Goal: Task Accomplishment & Management: Complete application form

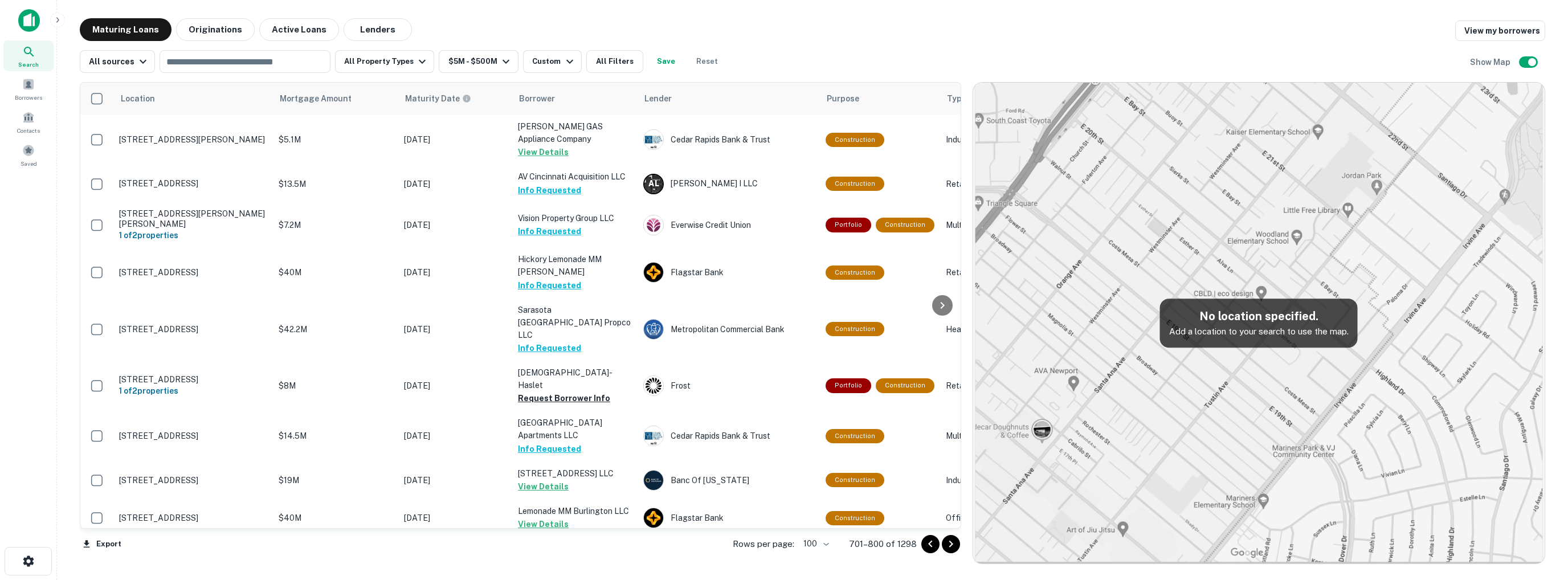
scroll to position [2291, 0]
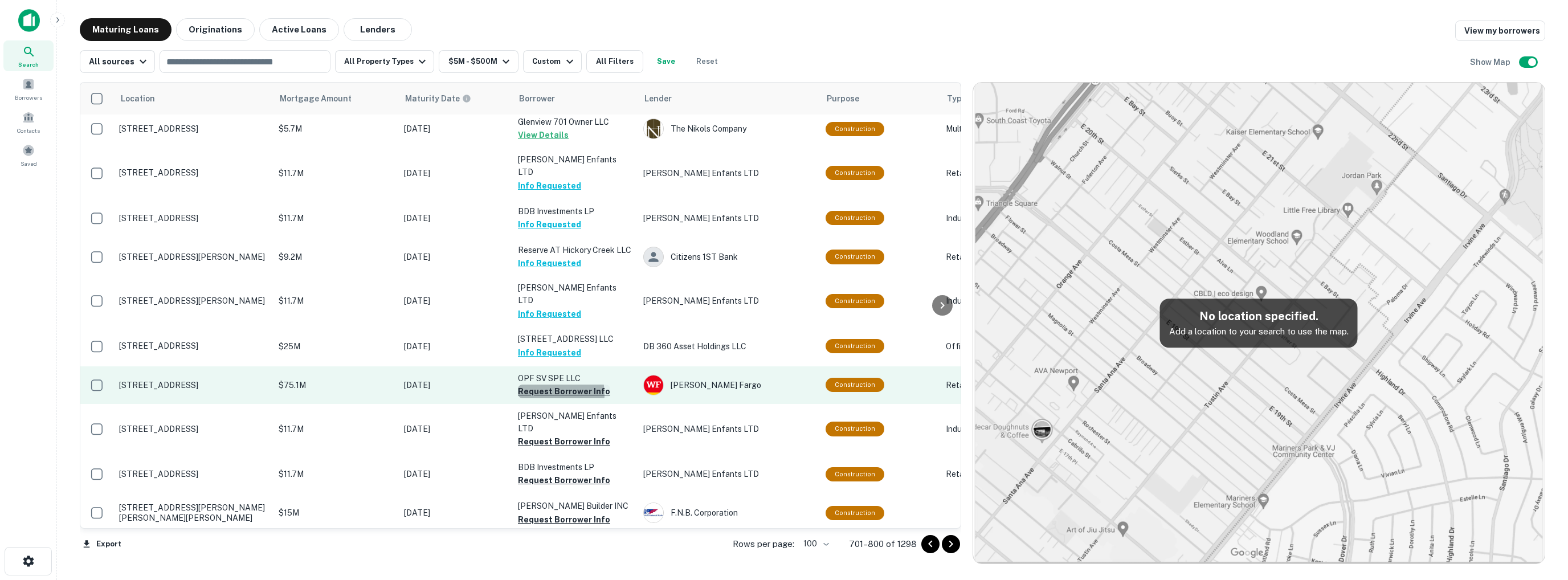
click at [538, 385] on button "Request Borrower Info" at bounding box center [564, 391] width 93 height 14
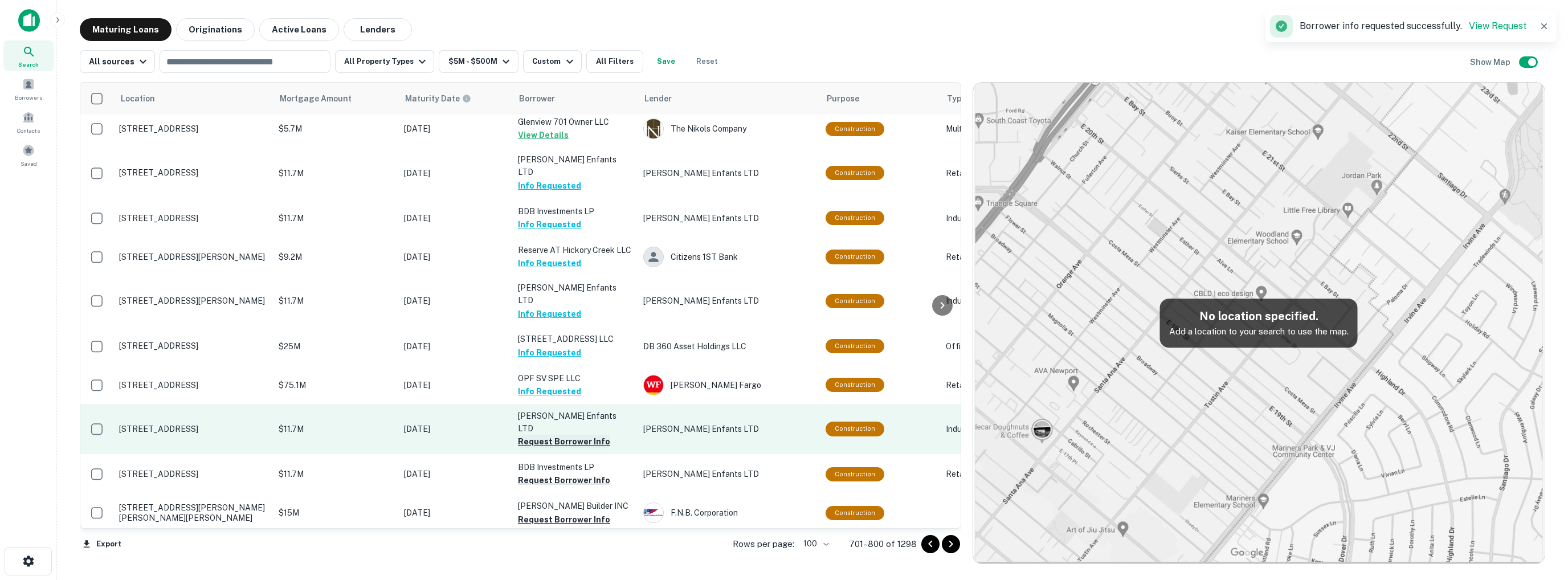
click at [545, 434] on button "Request Borrower Info" at bounding box center [564, 441] width 93 height 14
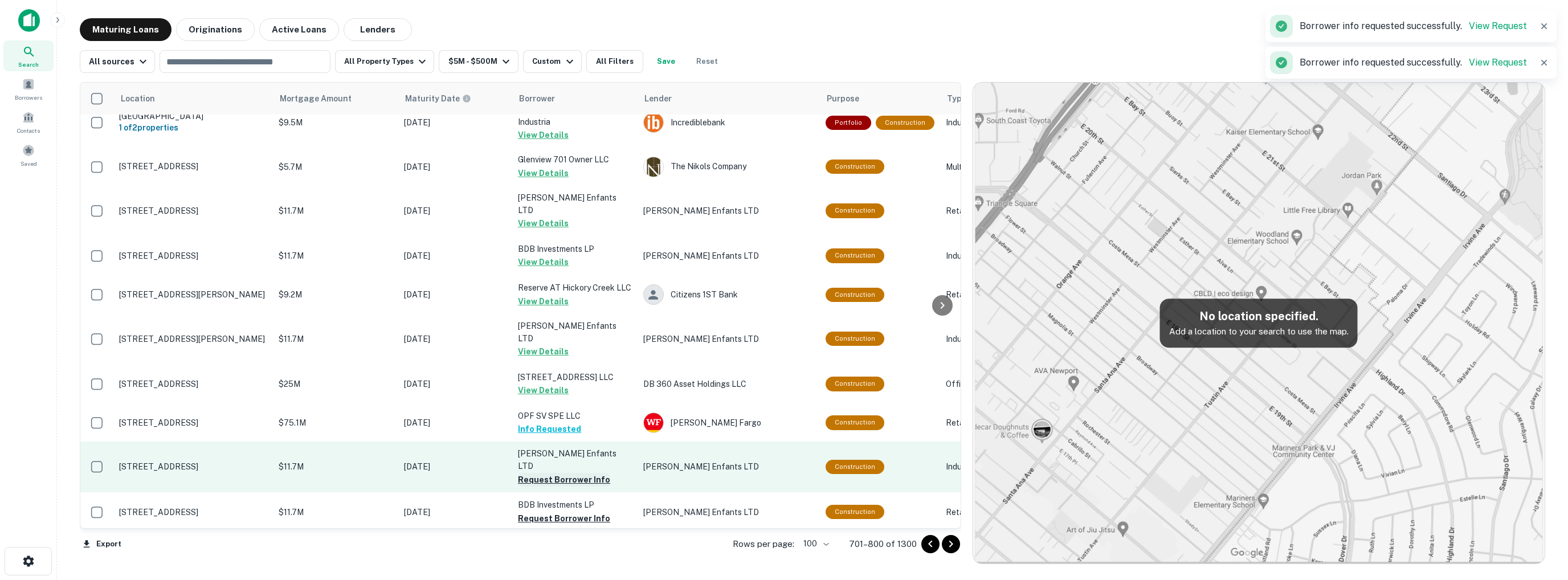
click at [547, 473] on button "Request Borrower Info" at bounding box center [564, 479] width 93 height 14
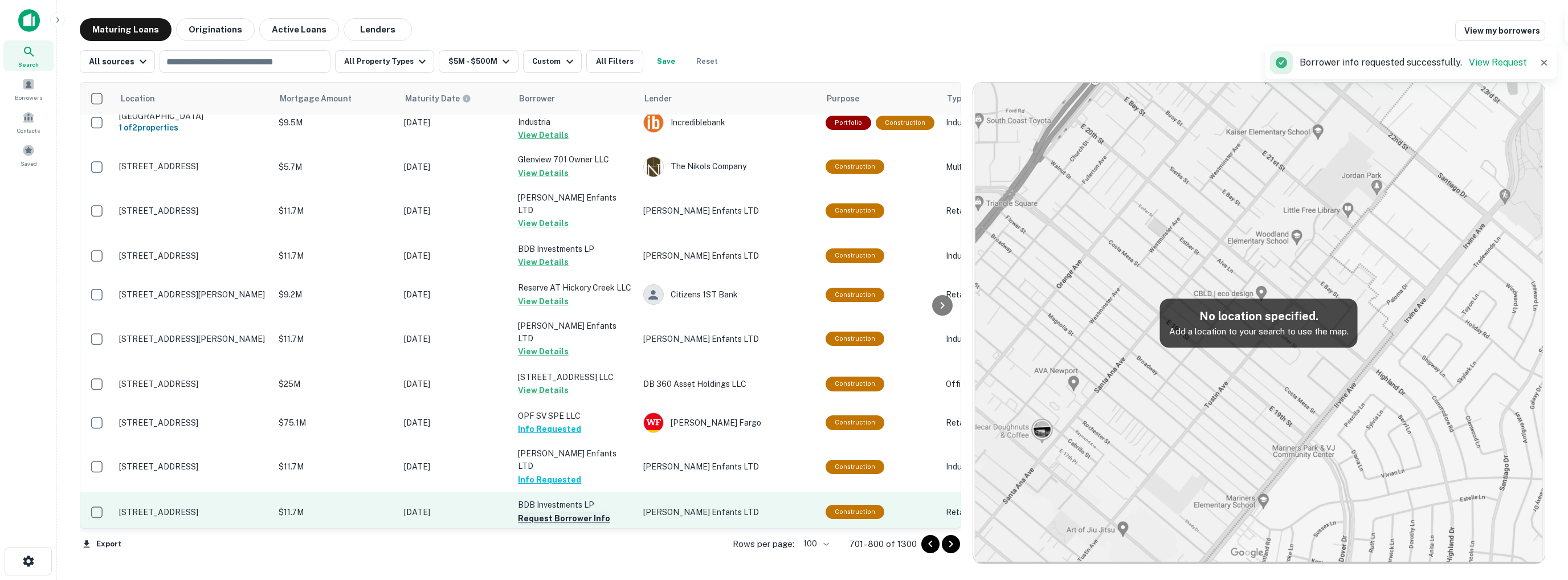
click at [554, 512] on button "Request Borrower Info" at bounding box center [564, 518] width 93 height 14
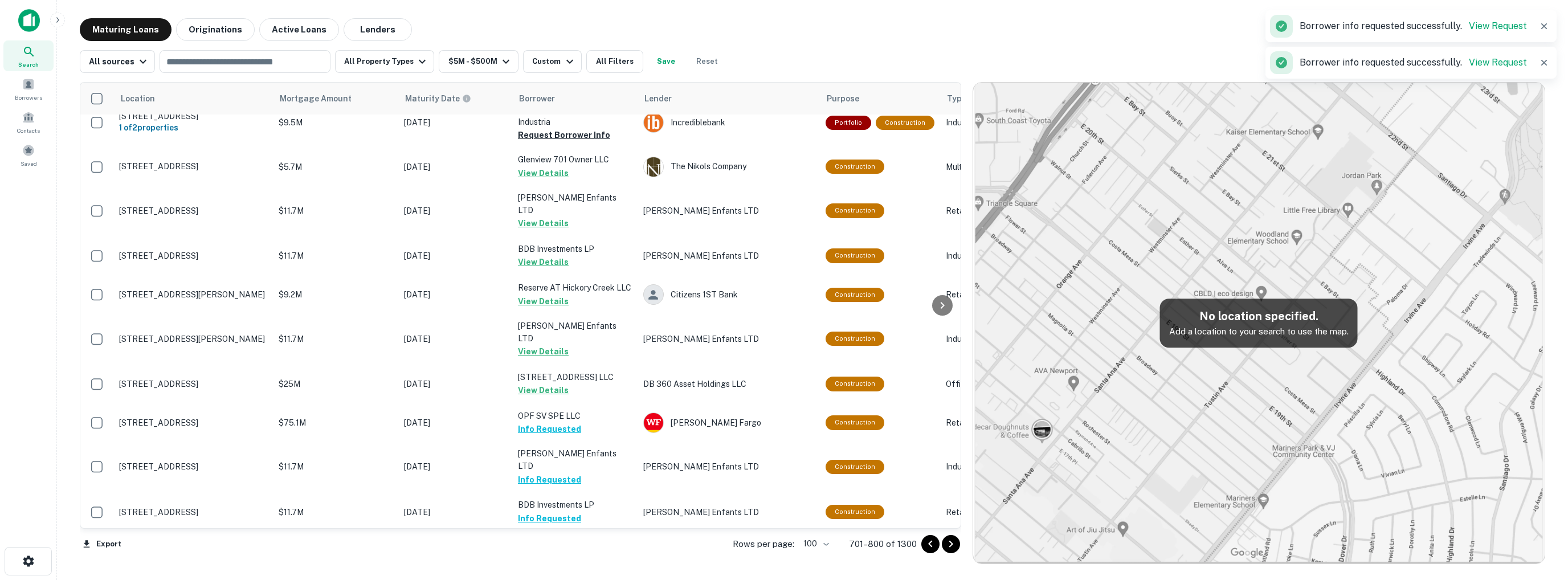
click at [555, 550] on button "Request Borrower Info" at bounding box center [564, 557] width 93 height 14
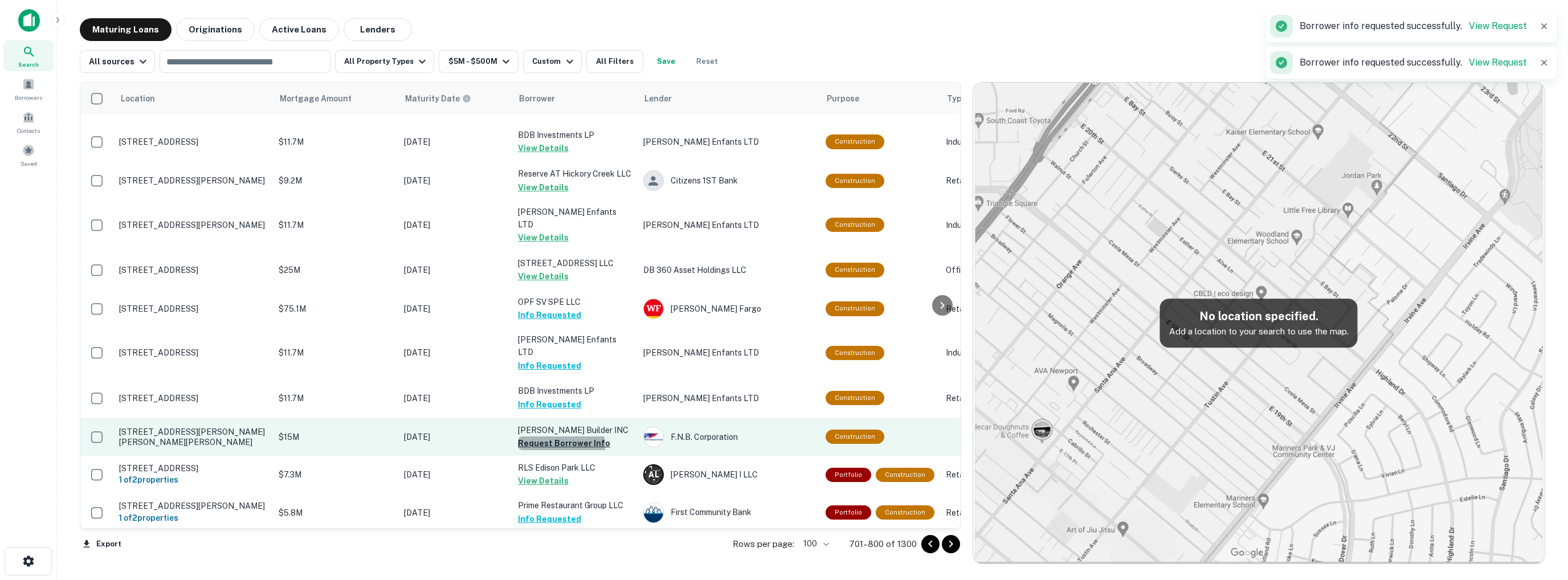
click at [547, 436] on button "Request Borrower Info" at bounding box center [564, 443] width 93 height 14
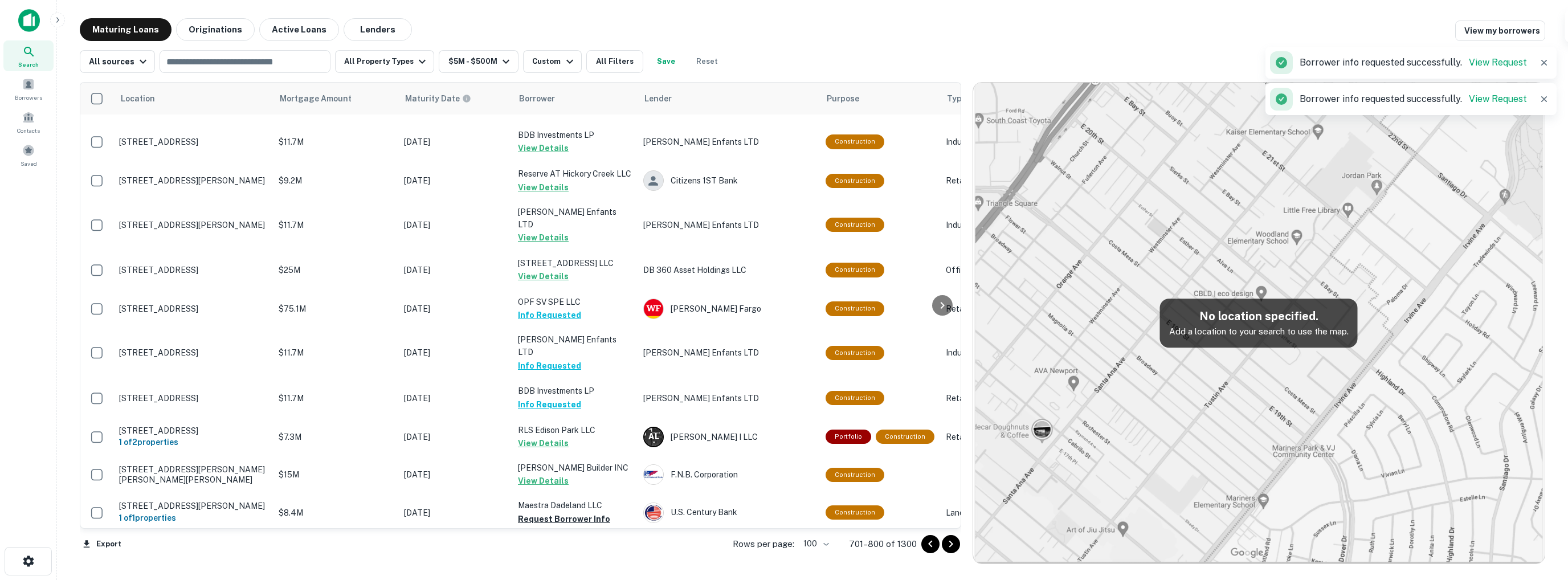
scroll to position [2518, 0]
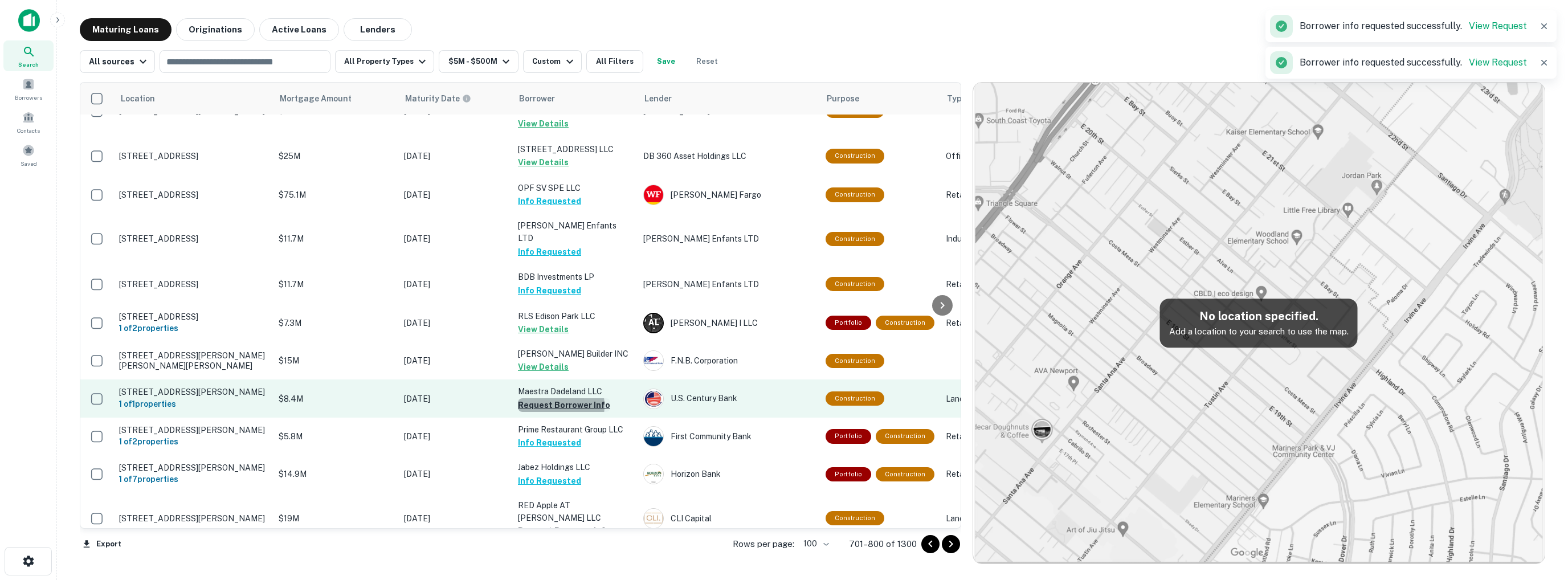
click at [550, 398] on button "Request Borrower Info" at bounding box center [564, 404] width 93 height 14
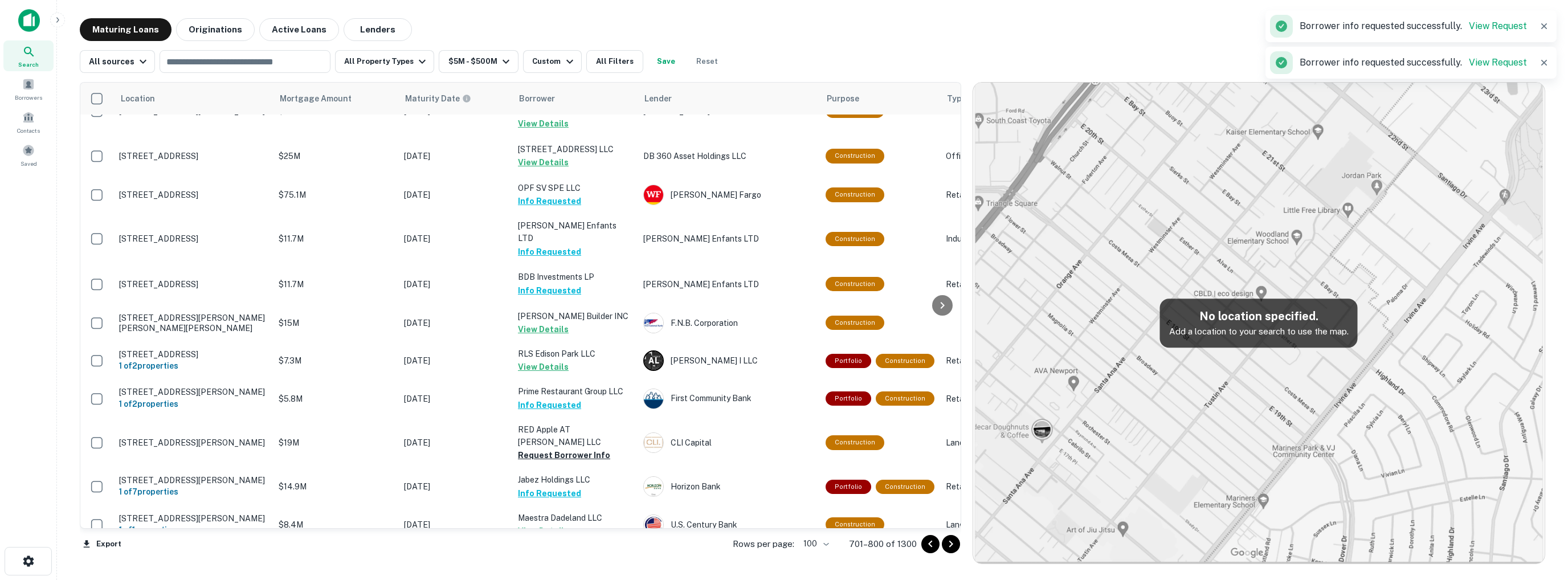
scroll to position [2576, 0]
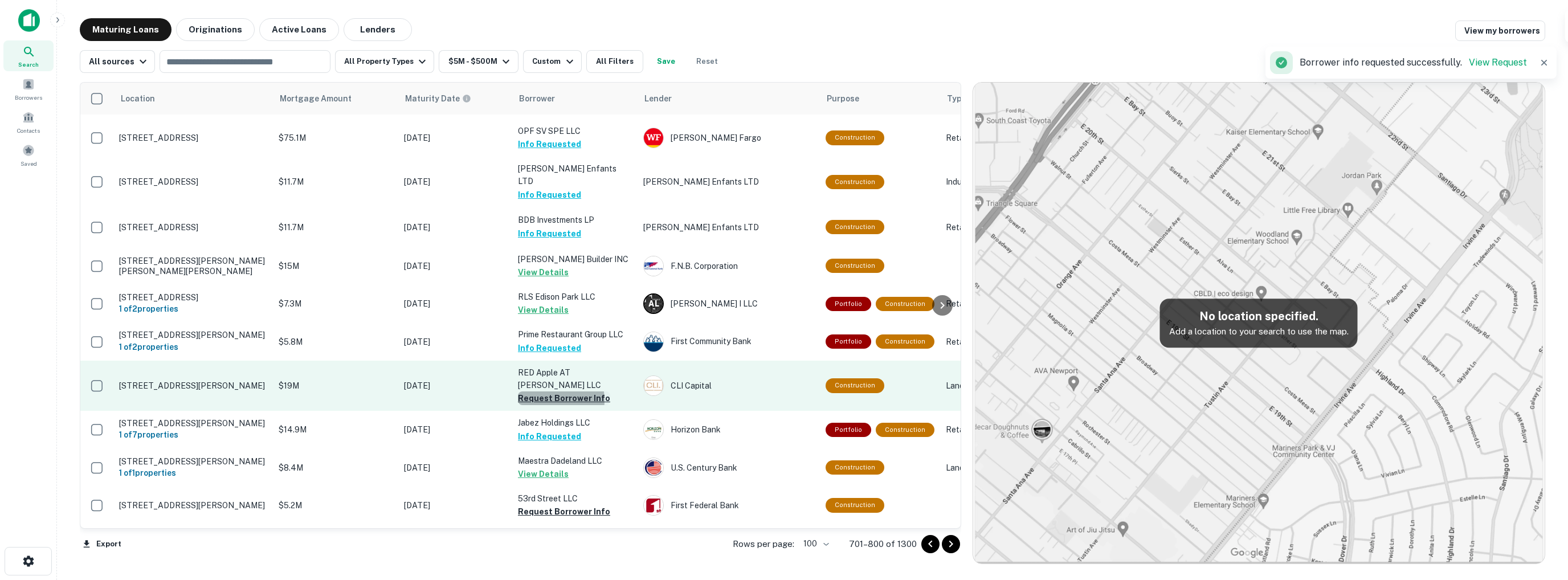
click at [539, 391] on button "Request Borrower Info" at bounding box center [564, 398] width 93 height 14
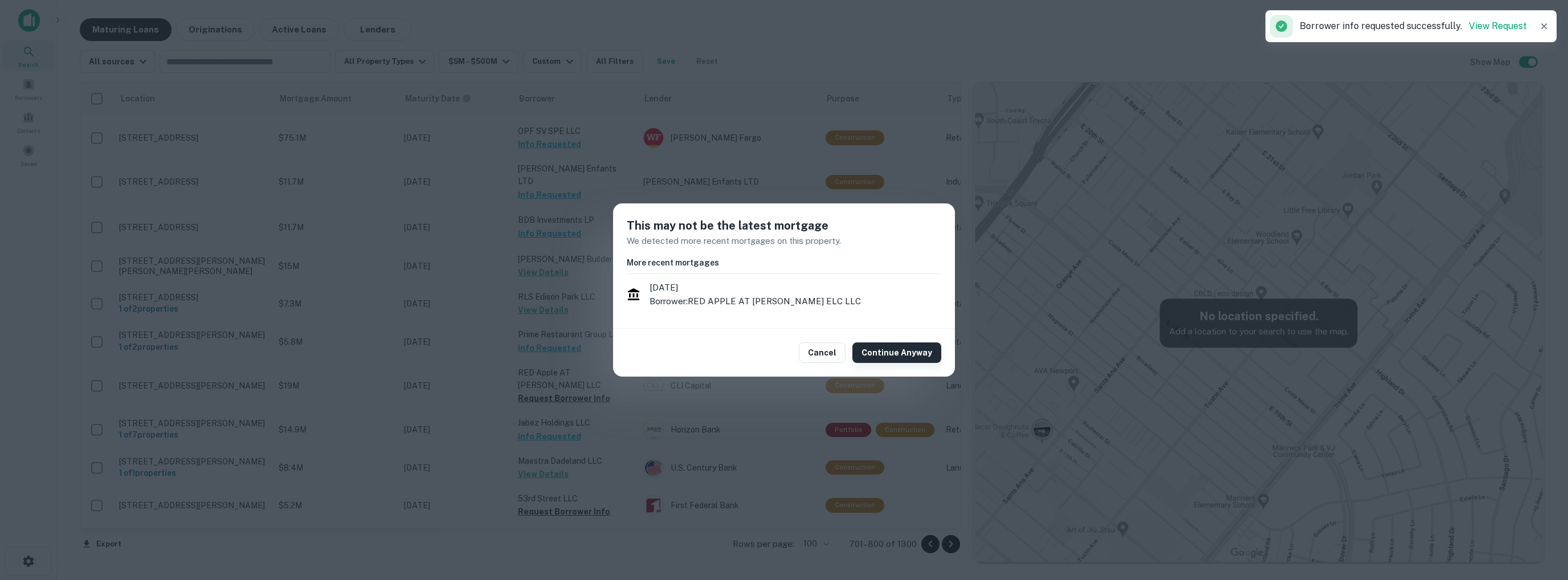
click at [885, 351] on button "Continue Anyway" at bounding box center [897, 353] width 89 height 20
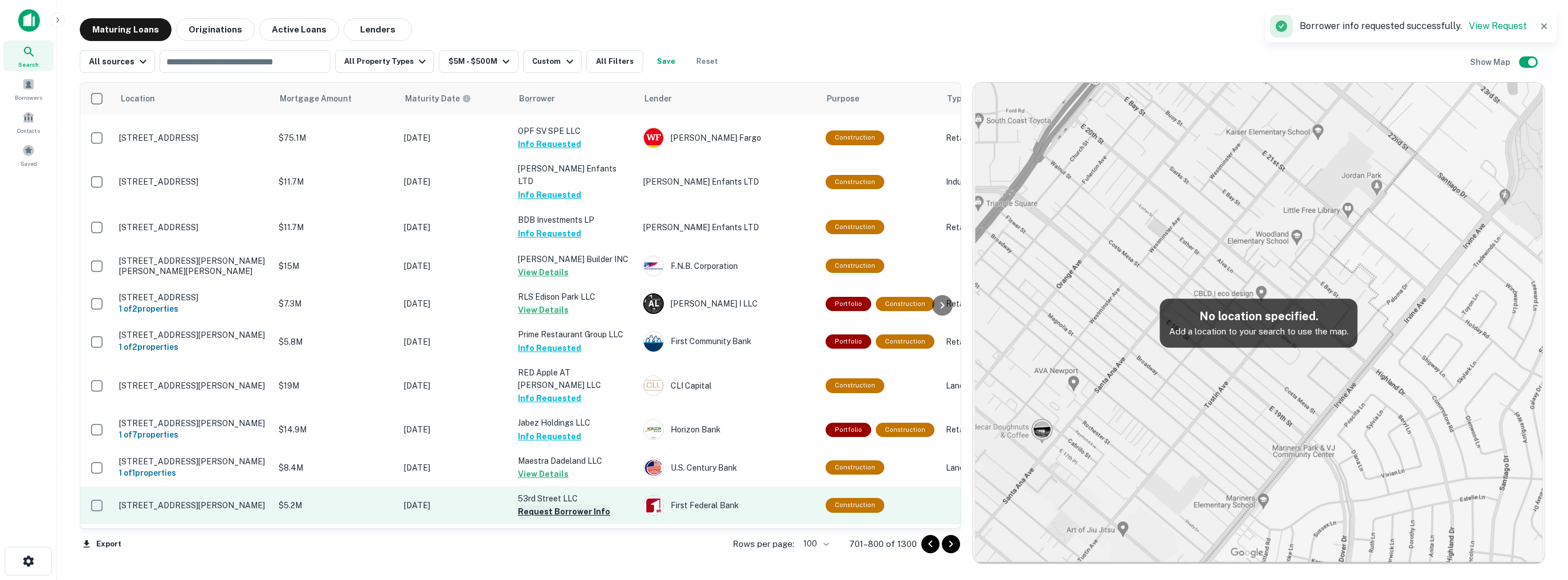
click at [547, 505] on button "Request Borrower Info" at bounding box center [564, 512] width 93 height 14
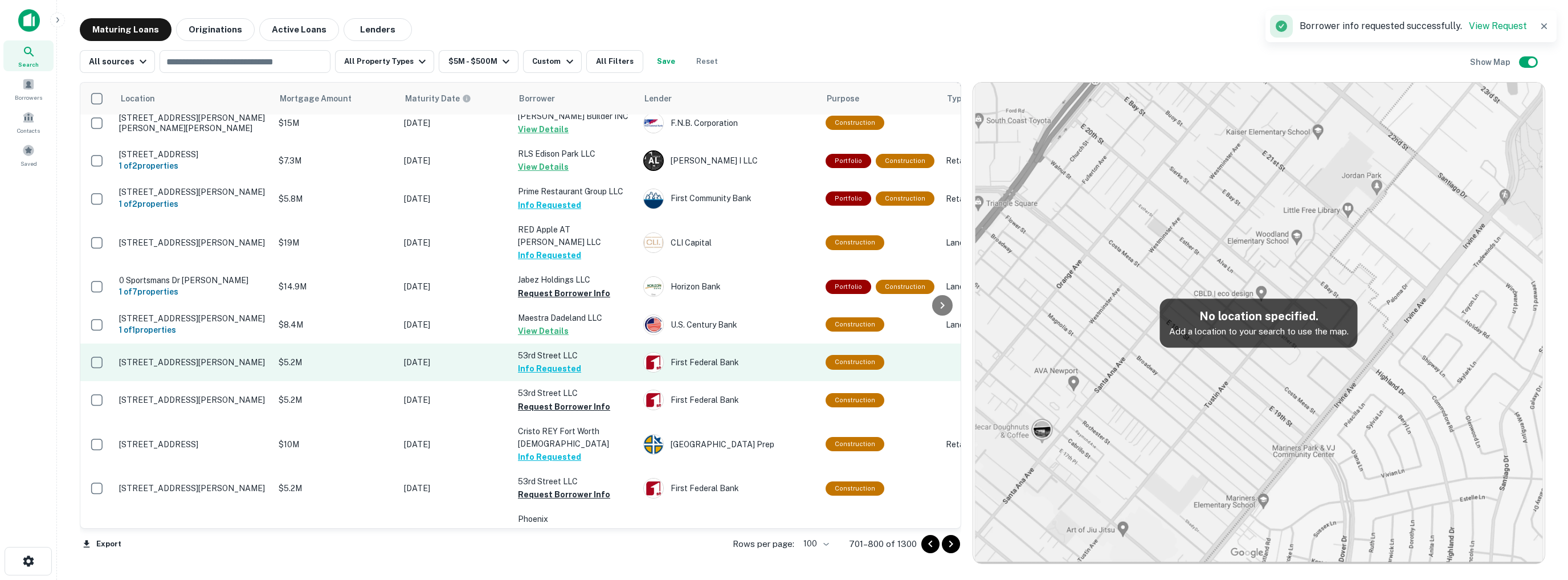
scroll to position [2746, 0]
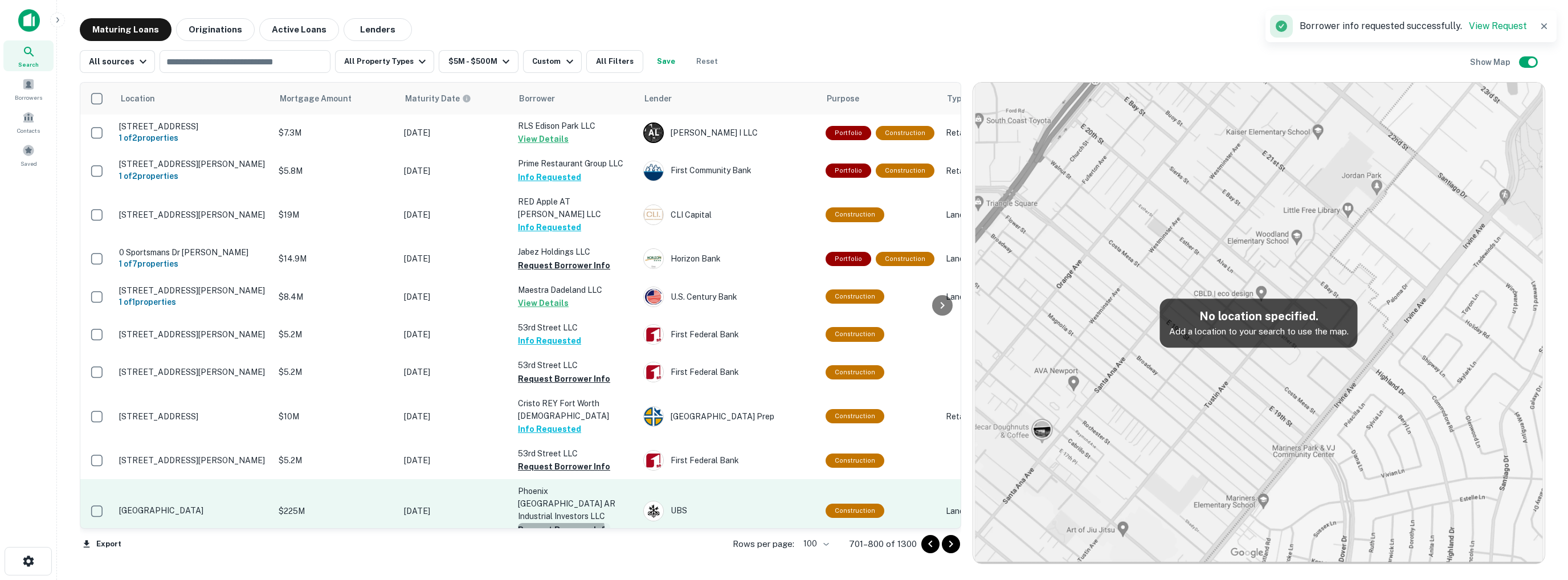
click at [550, 523] on button "Request Borrower Info" at bounding box center [564, 530] width 93 height 14
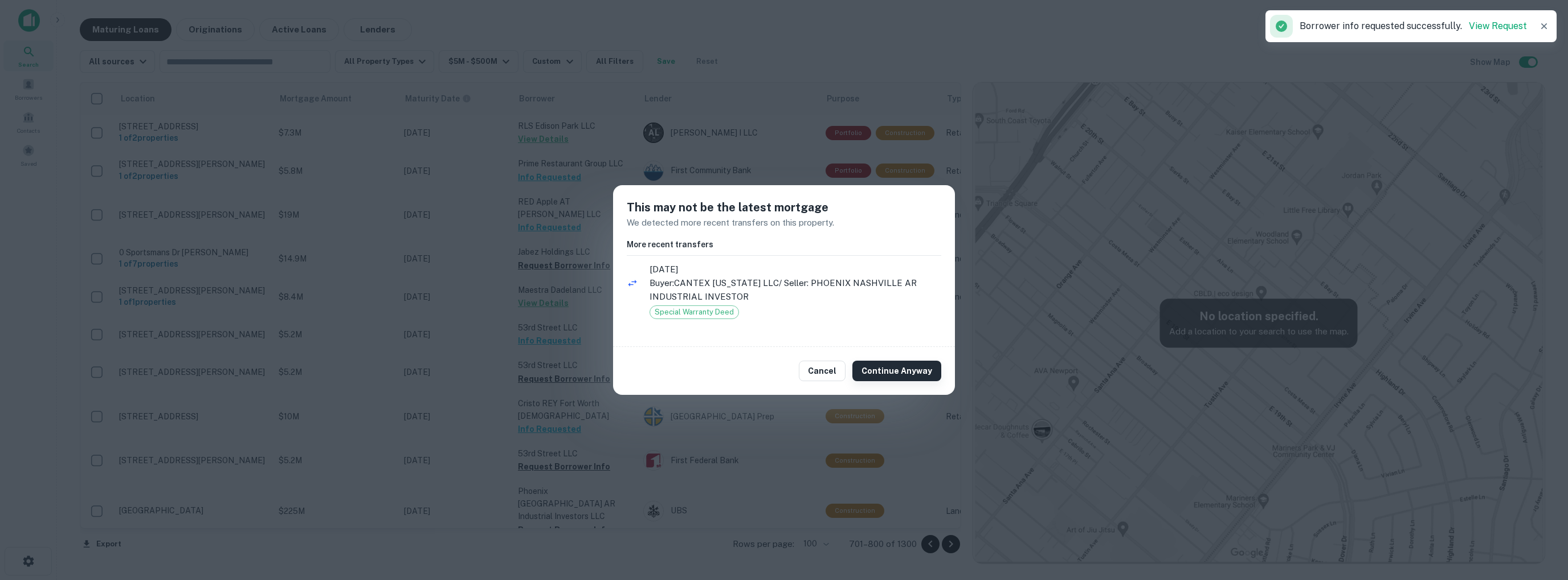
click at [887, 372] on button "Continue Anyway" at bounding box center [897, 371] width 89 height 20
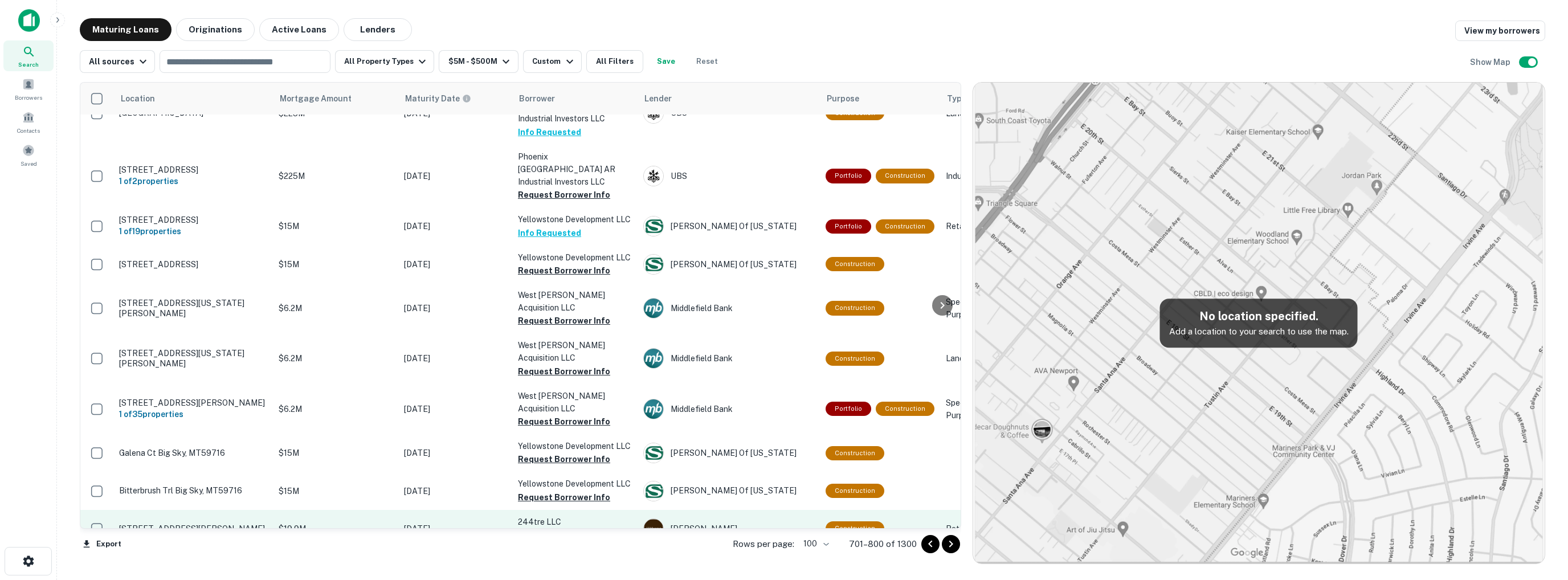
scroll to position [3145, 0]
click at [534, 527] on button "Request Borrower Info" at bounding box center [564, 533] width 93 height 14
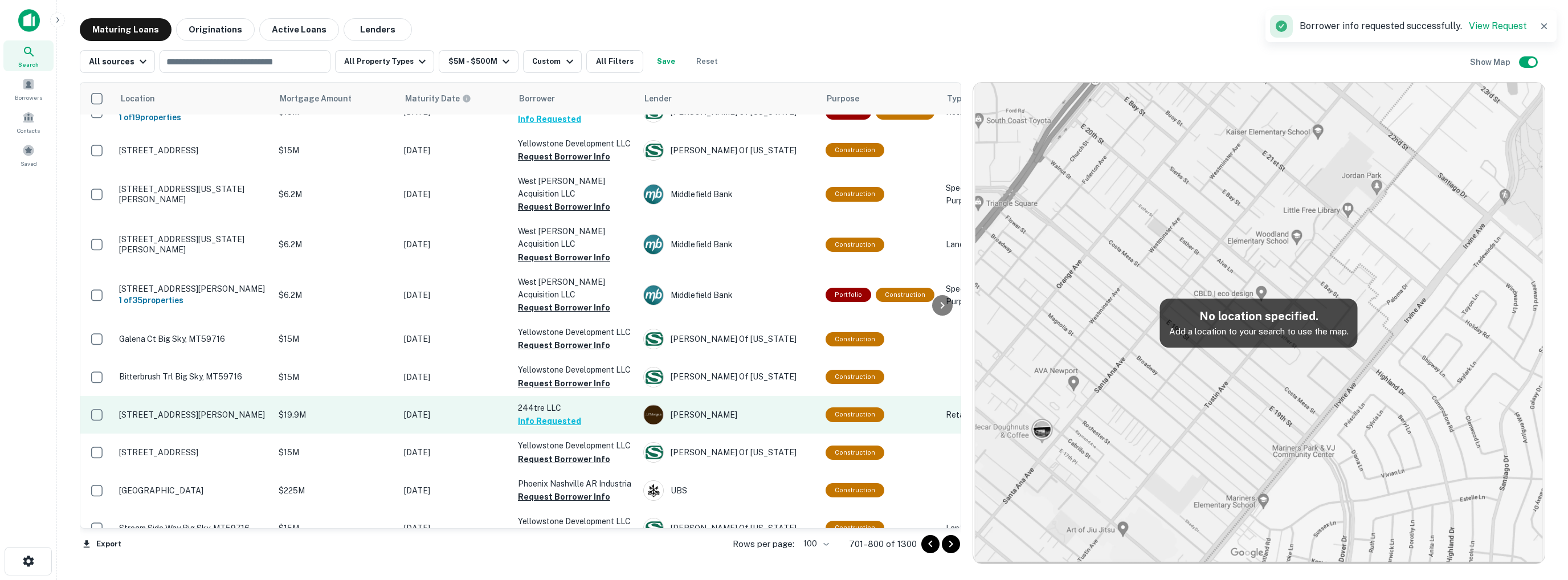
scroll to position [3259, 0]
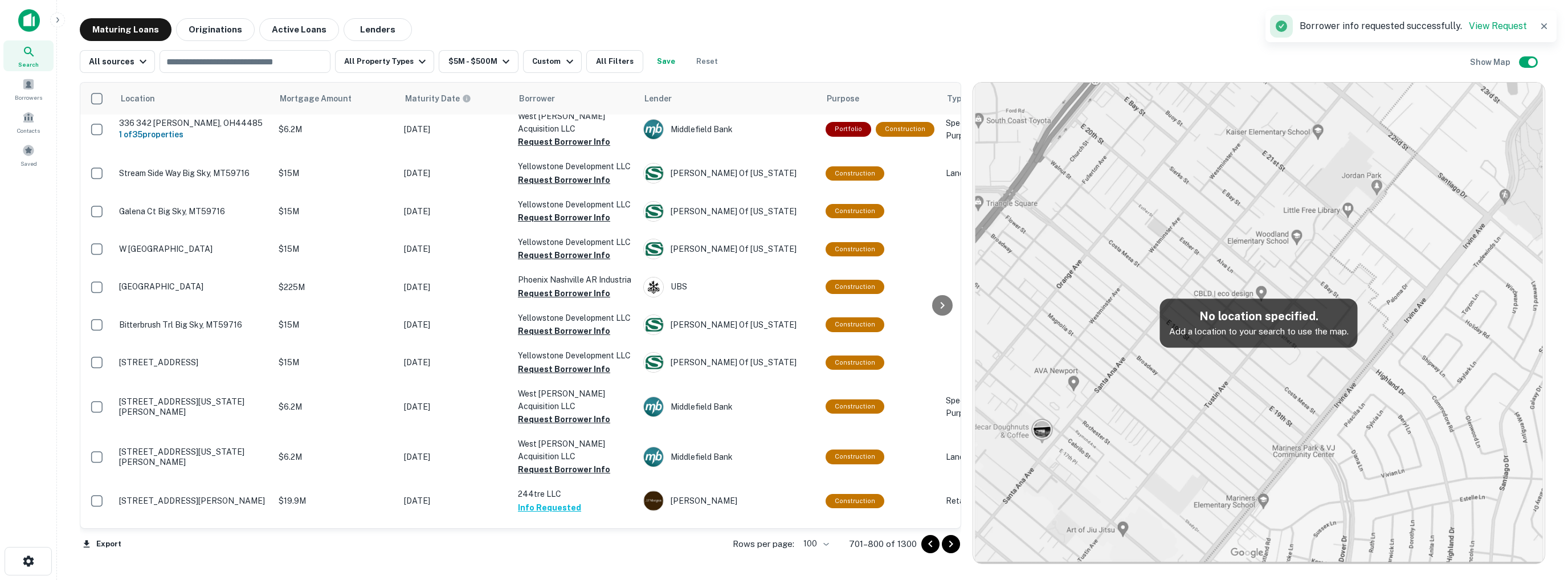
scroll to position [3380, 0]
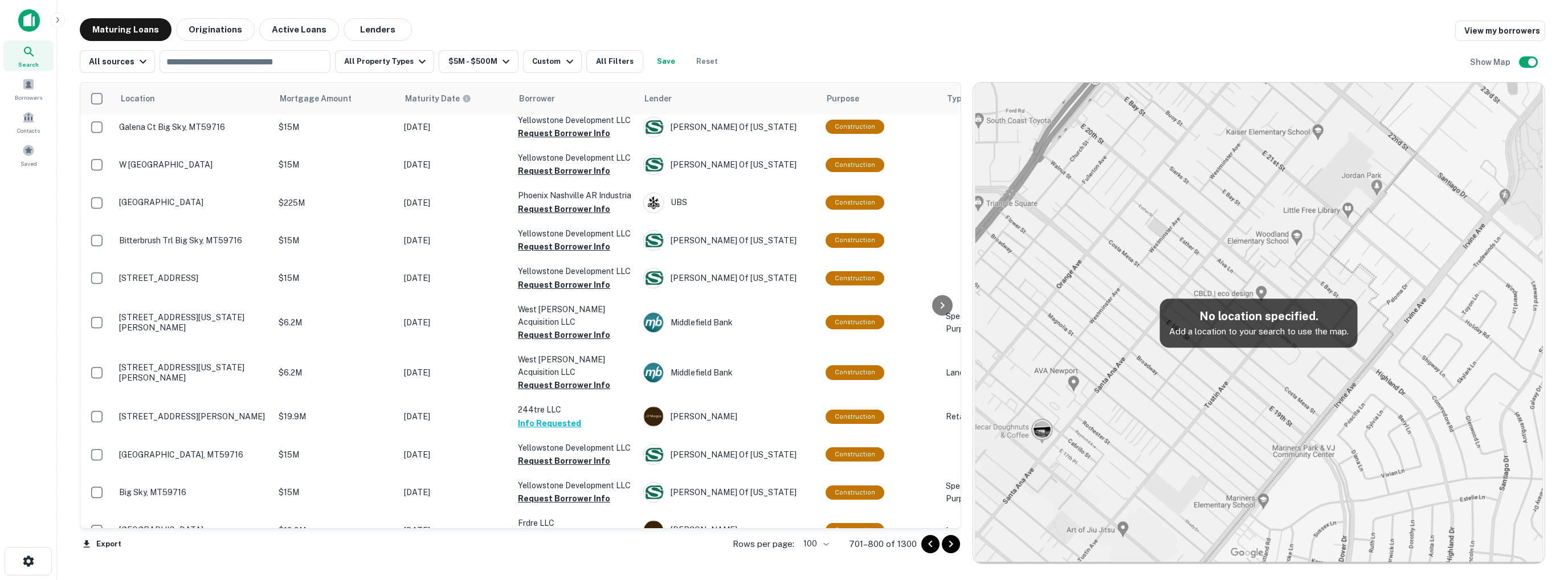
scroll to position [3634, 0]
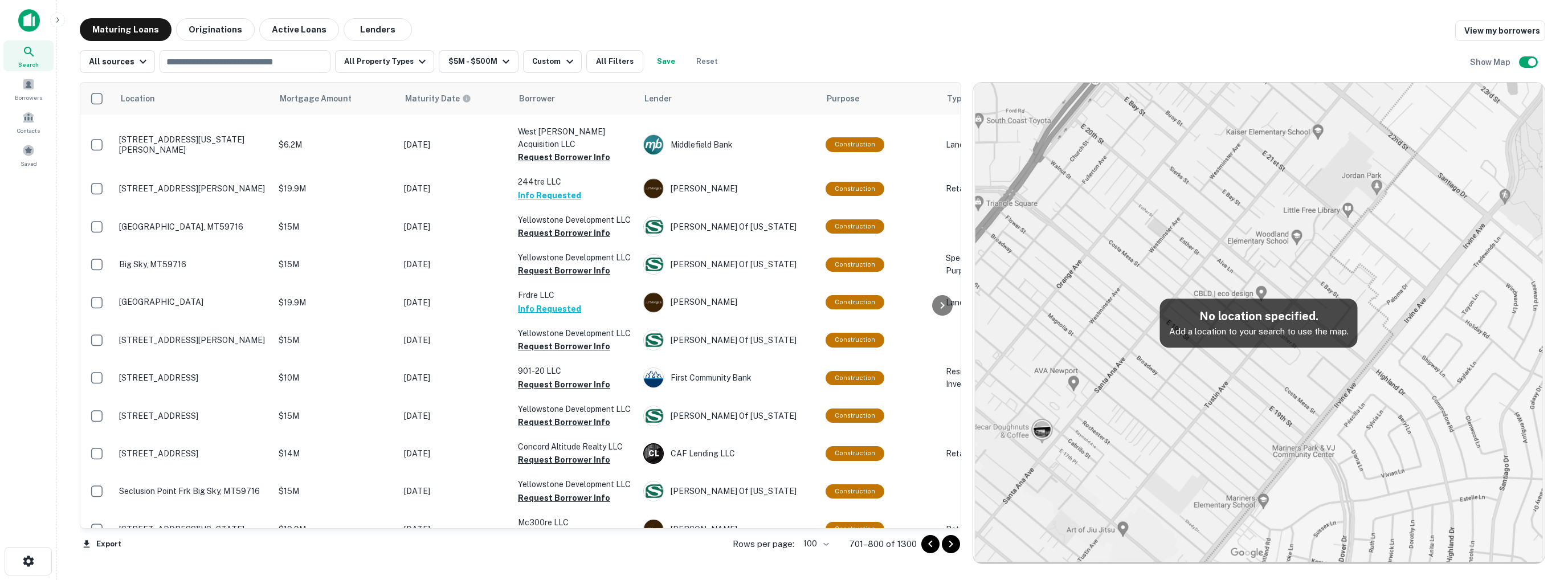
click at [732, 32] on div "Maturing Loans Originations Active Loans Lenders View my borrowers" at bounding box center [812, 29] width 1465 height 23
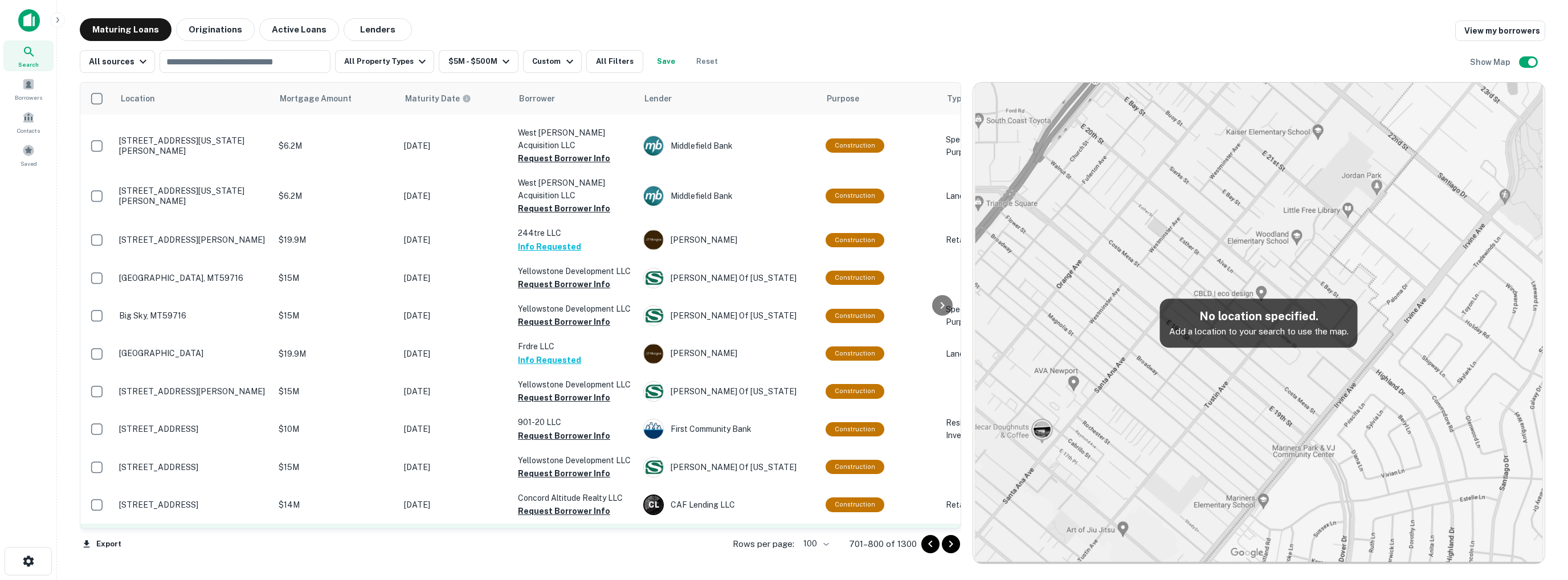
scroll to position [3578, 0]
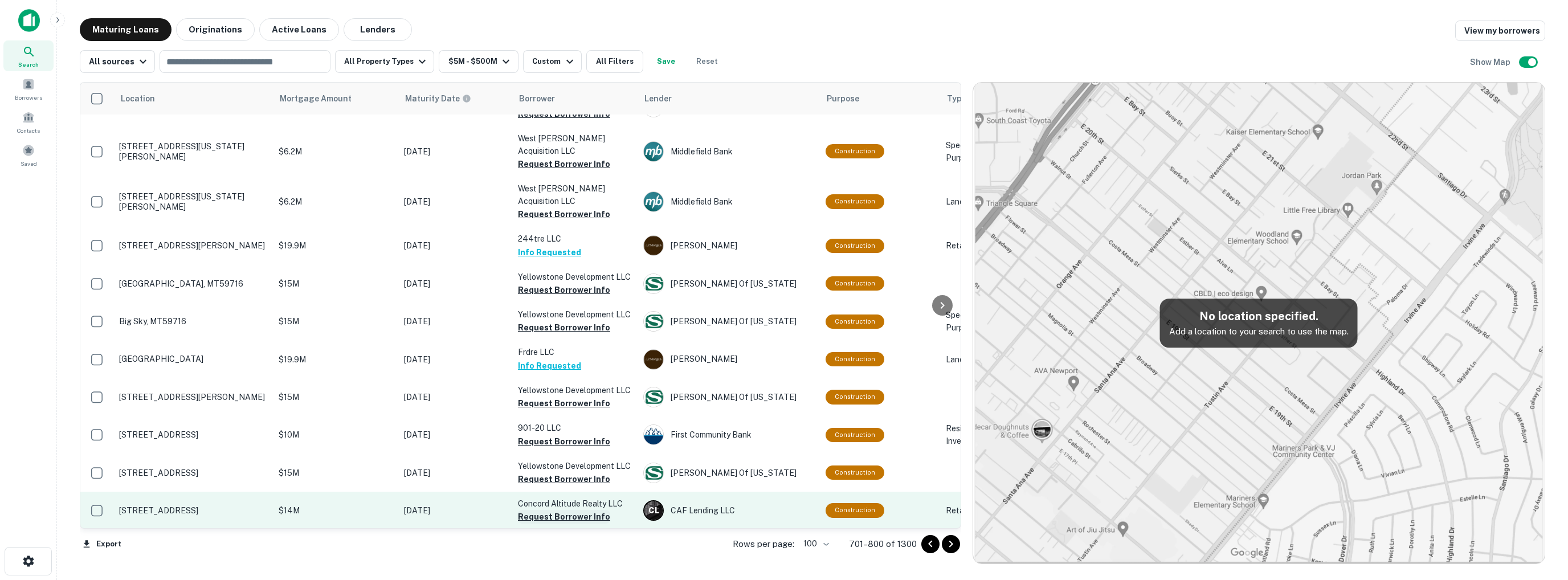
click at [550, 510] on button "Request Borrower Info" at bounding box center [564, 517] width 93 height 14
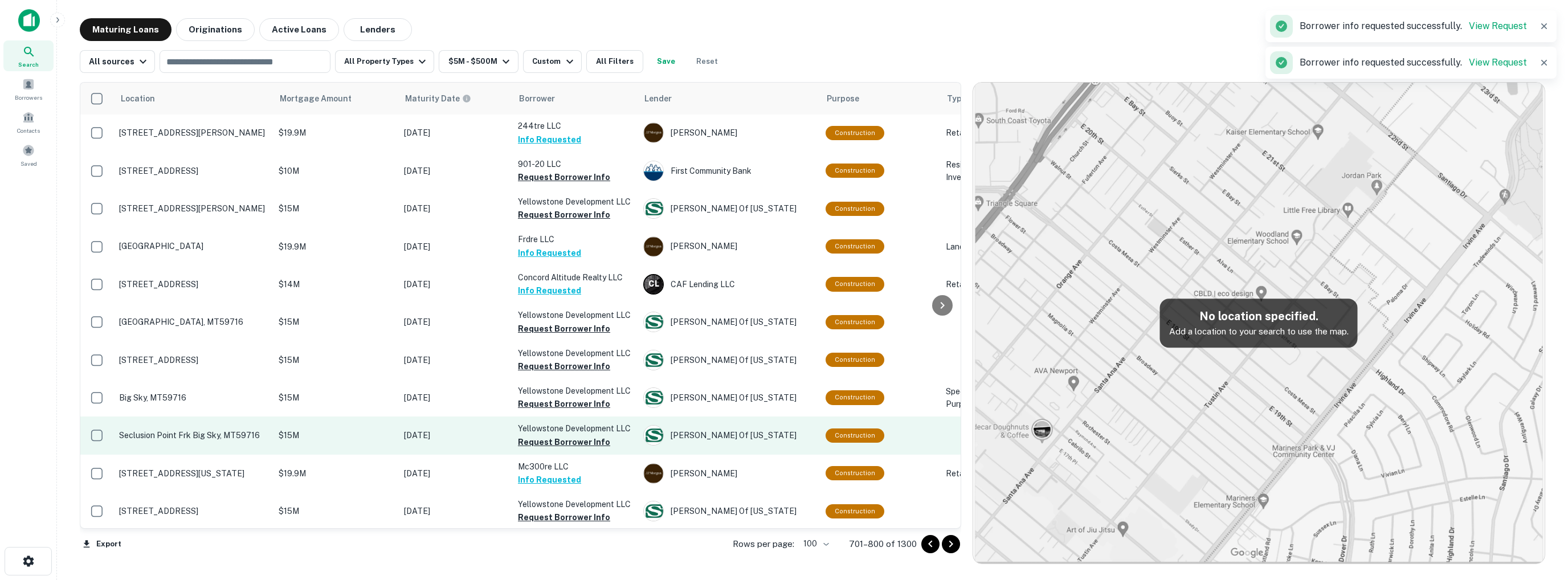
scroll to position [3692, 0]
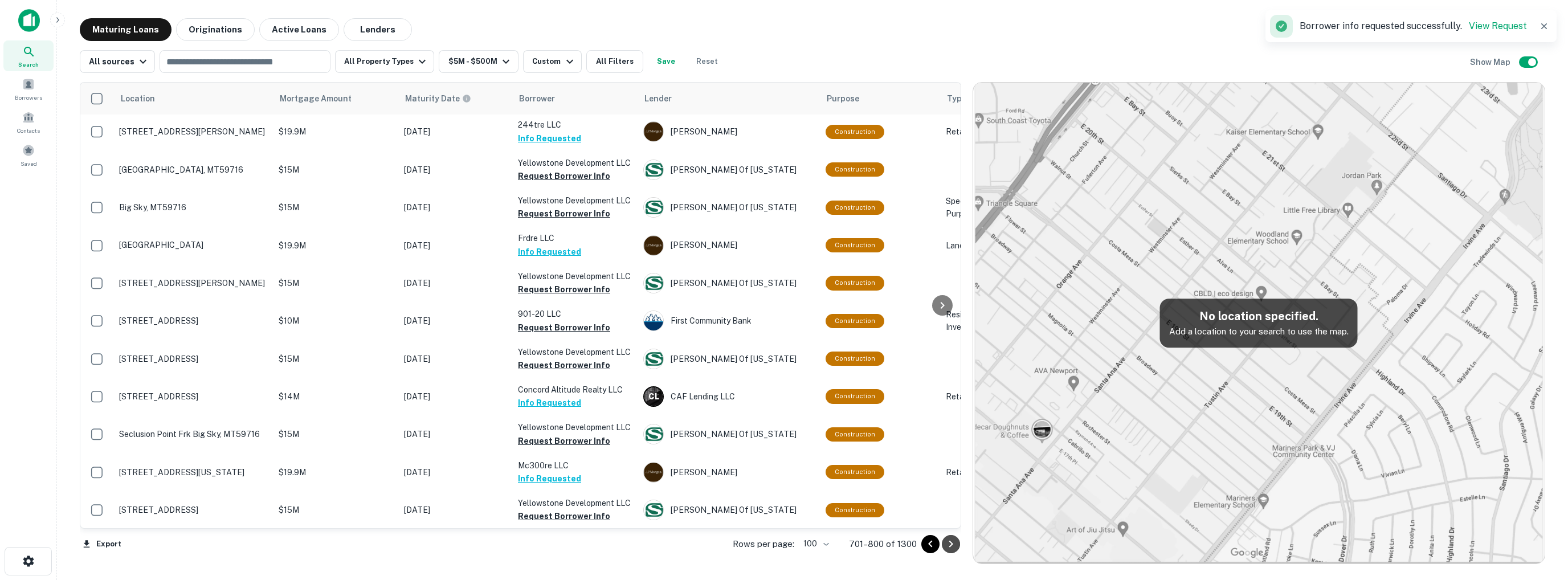
click at [946, 543] on icon "Go to next page" at bounding box center [951, 544] width 14 height 14
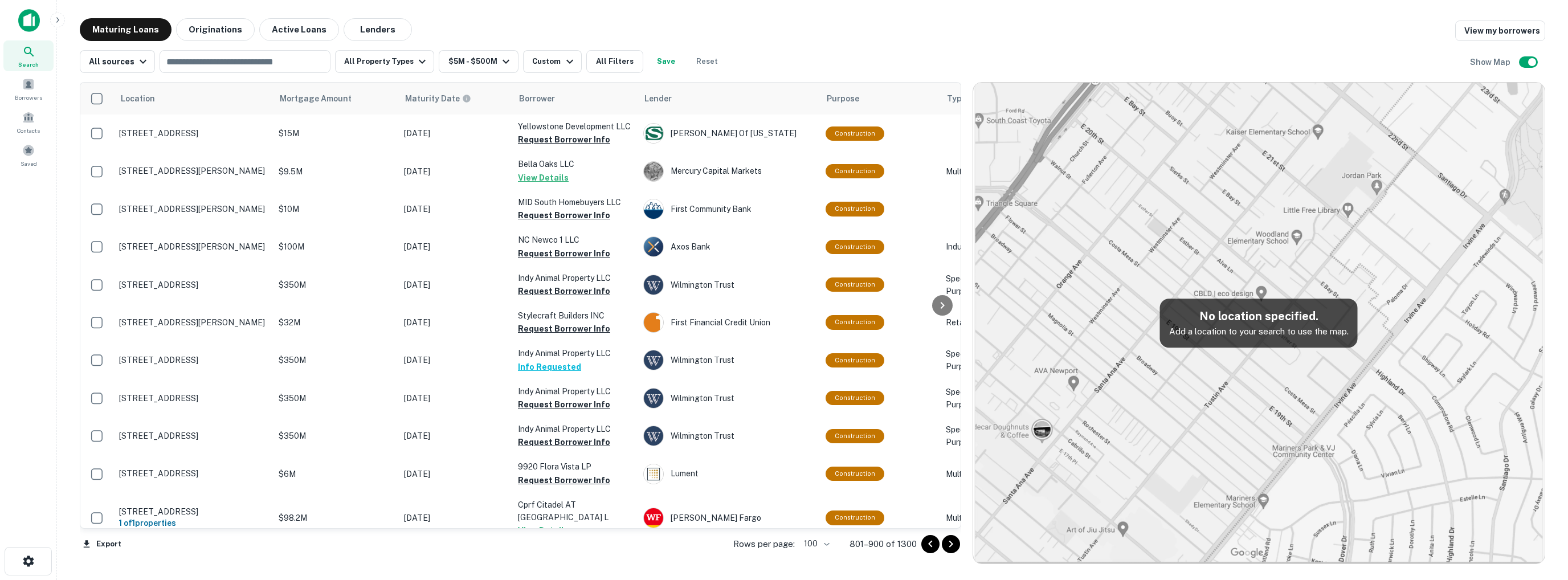
scroll to position [3132, 0]
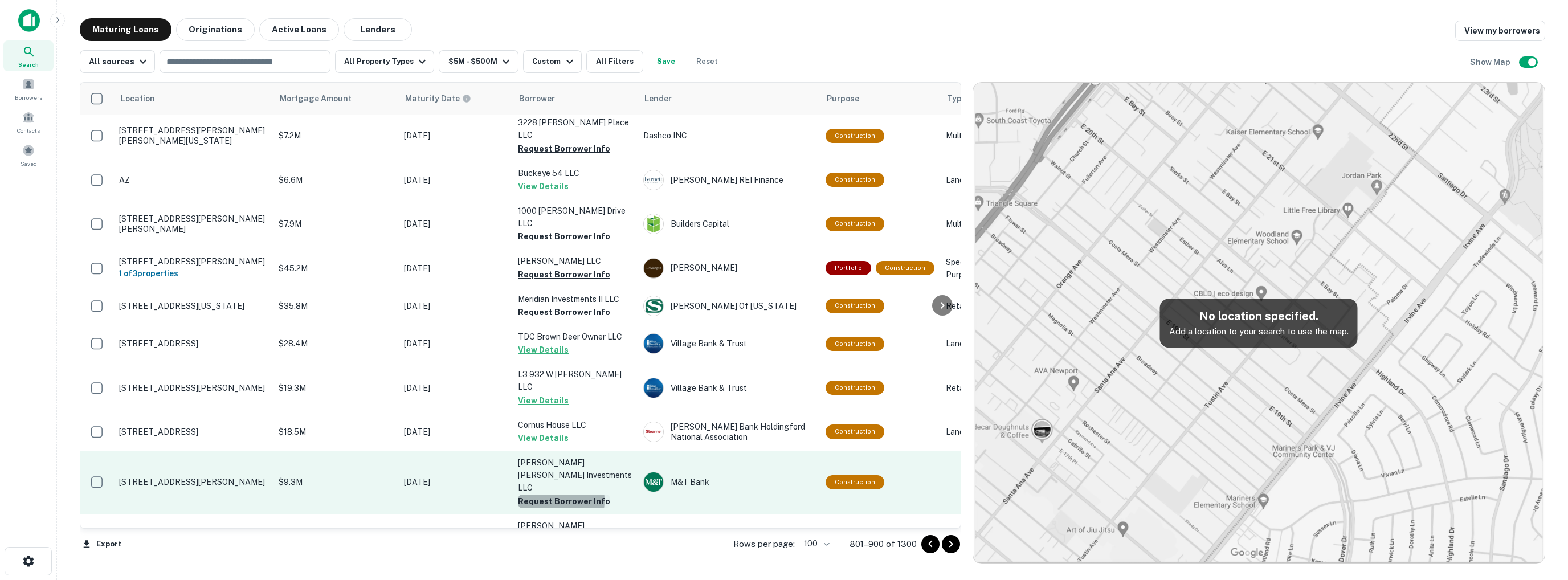
click at [536, 494] on button "Request Borrower Info" at bounding box center [564, 501] width 93 height 14
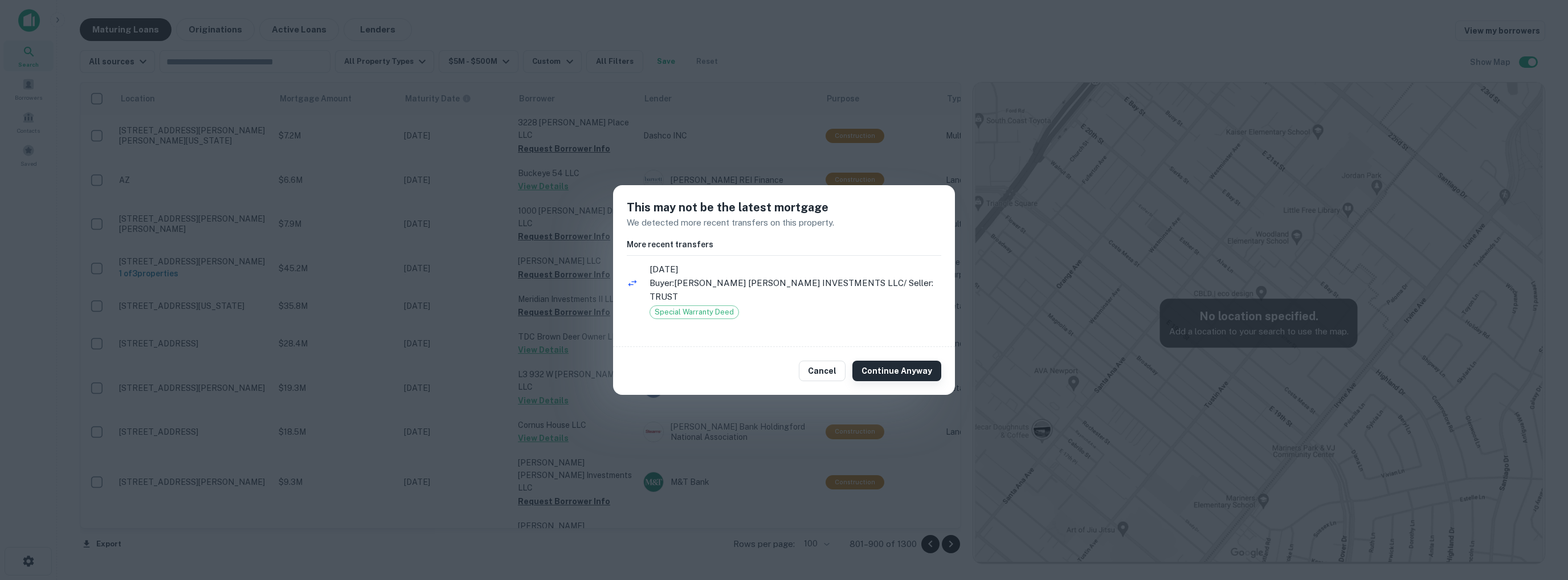
click at [892, 367] on button "Continue Anyway" at bounding box center [897, 371] width 89 height 20
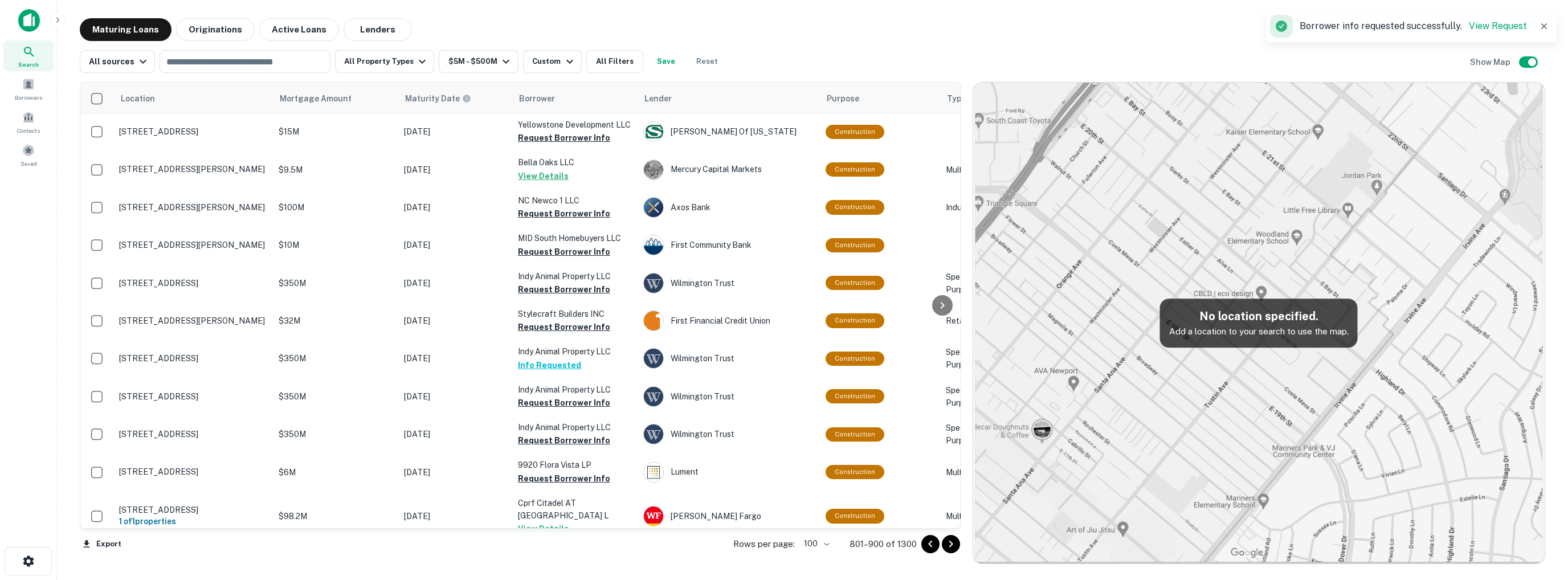
scroll to position [0, 0]
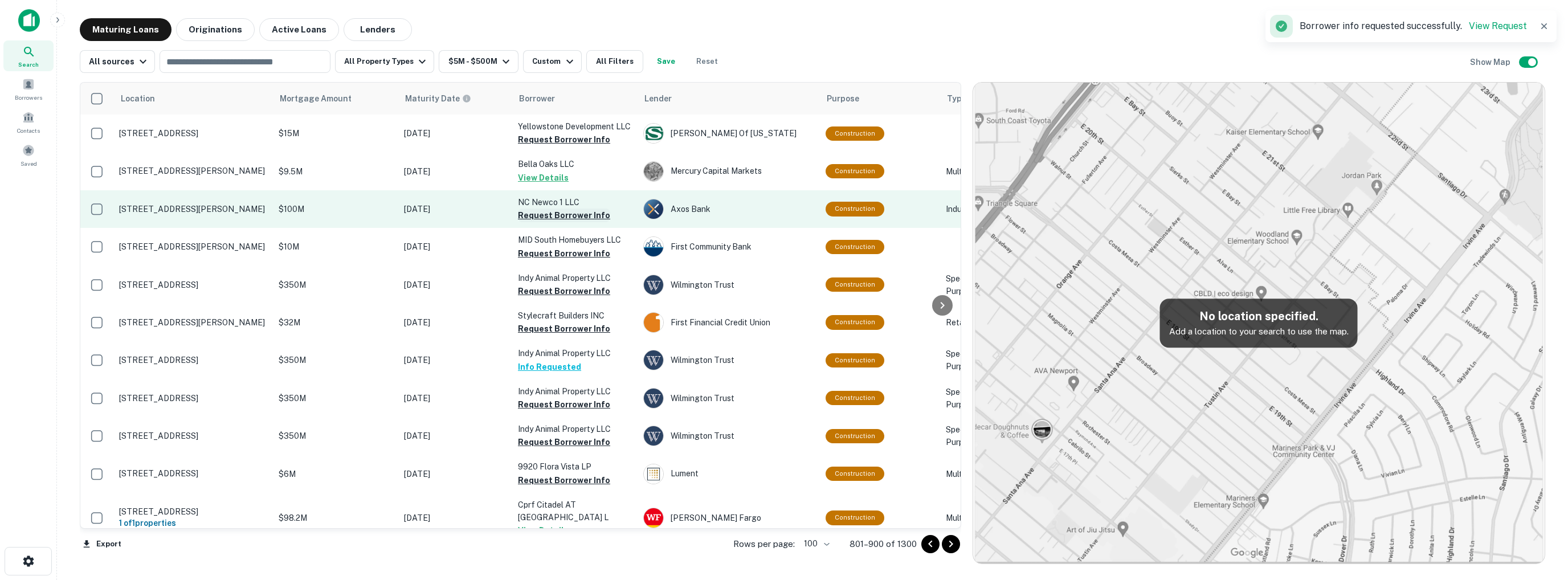
click at [547, 215] on button "Request Borrower Info" at bounding box center [564, 215] width 93 height 14
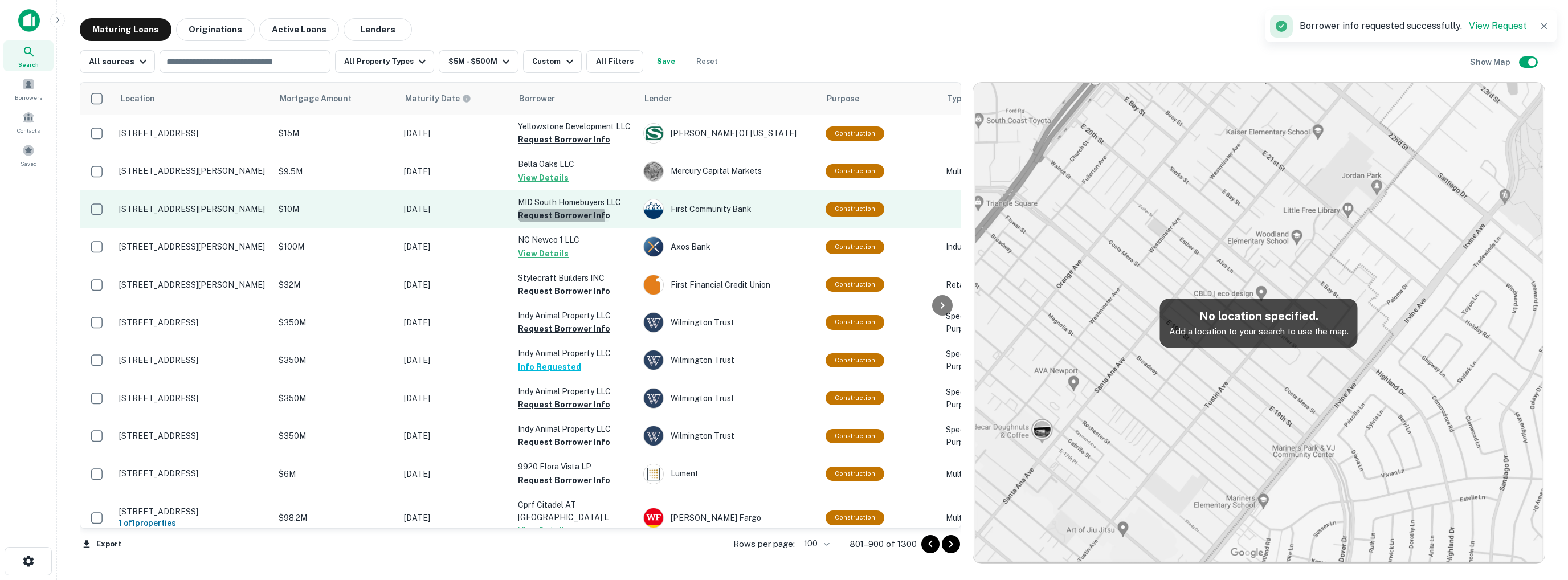
click at [550, 219] on button "Request Borrower Info" at bounding box center [564, 215] width 93 height 14
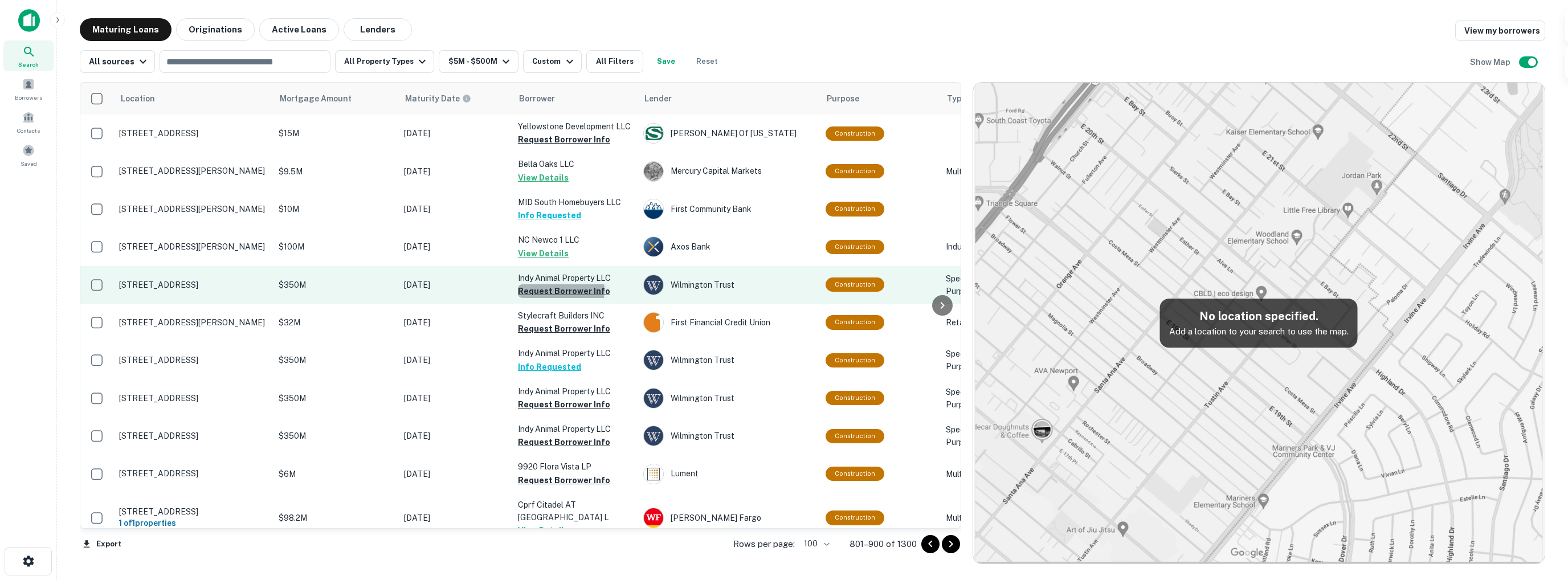
click at [560, 291] on button "Request Borrower Info" at bounding box center [564, 291] width 93 height 14
click at [547, 290] on button "Request Borrower Info" at bounding box center [564, 291] width 93 height 14
